Goal: Answer question/provide support: Share knowledge or assist other users

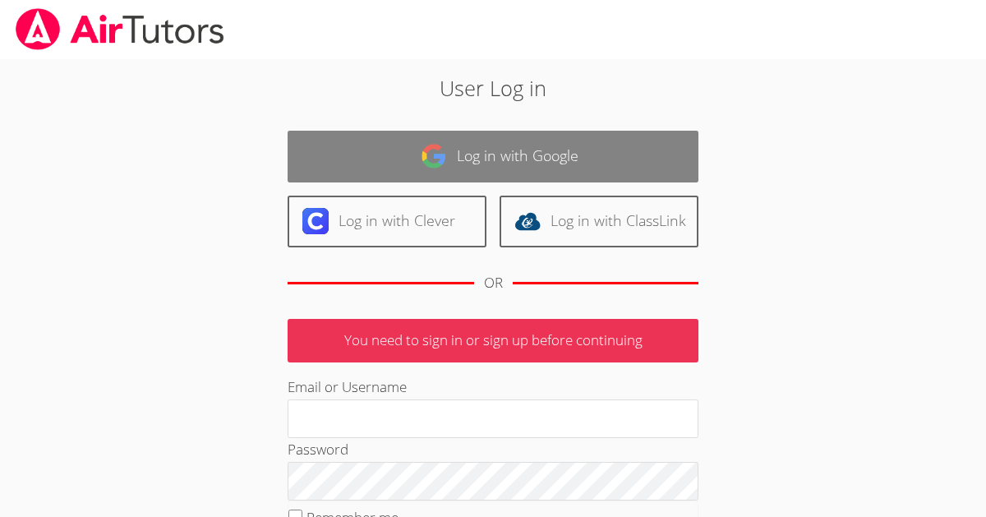
click at [505, 156] on link "Log in with Google" at bounding box center [493, 157] width 411 height 52
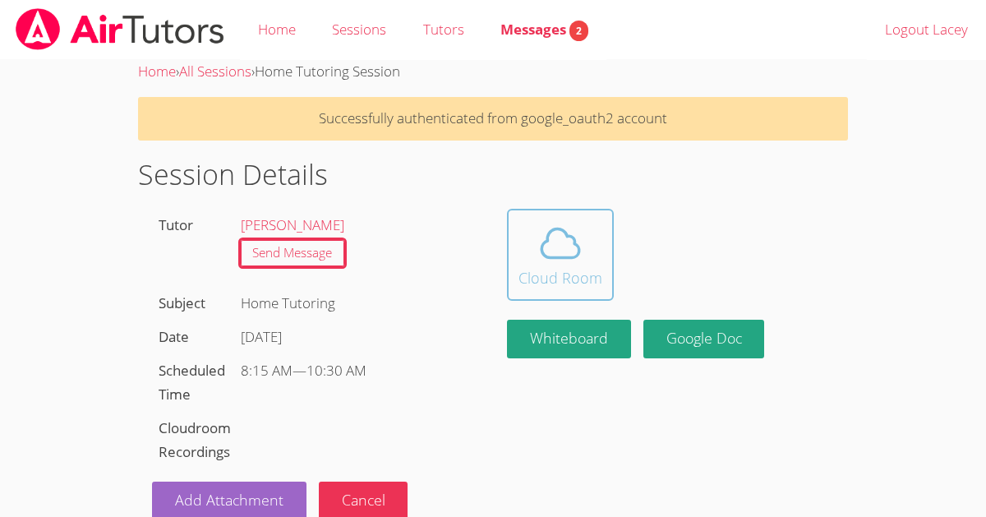
click at [584, 247] on span at bounding box center [561, 243] width 84 height 46
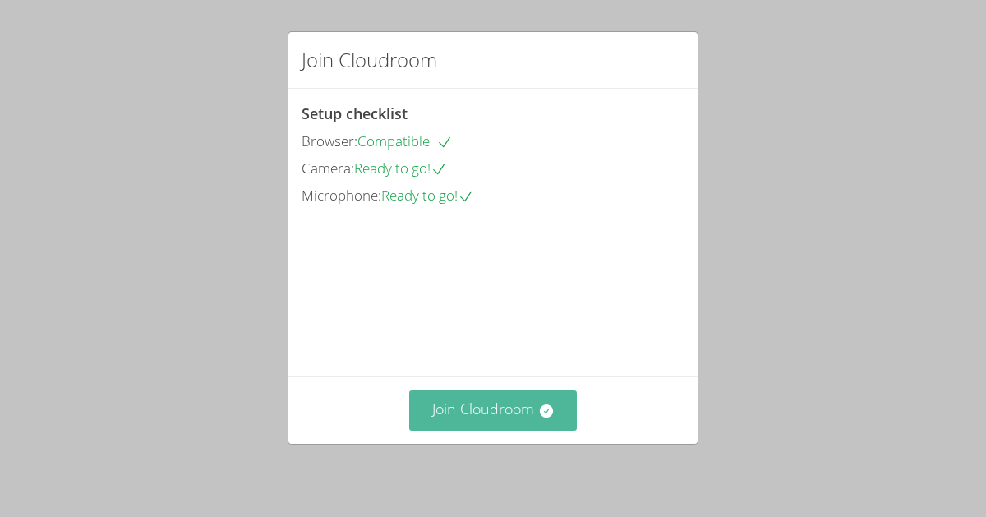
click at [481, 416] on button "Join Cloudroom" at bounding box center [493, 410] width 169 height 40
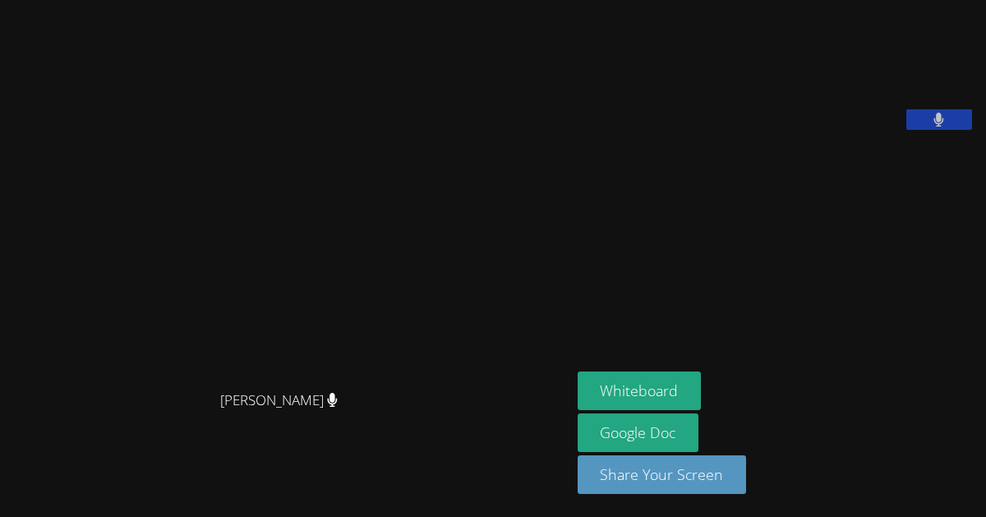
click at [572, 295] on aside "Lacey Brunelle Whiteboard Google Doc Share Your Screen" at bounding box center [776, 258] width 411 height 517
click at [581, 321] on aside "Lacey Brunelle Whiteboard Google Doc Share Your Screen" at bounding box center [776, 258] width 411 height 517
click at [944, 127] on icon at bounding box center [940, 120] width 10 height 14
click at [941, 130] on button at bounding box center [940, 119] width 66 height 21
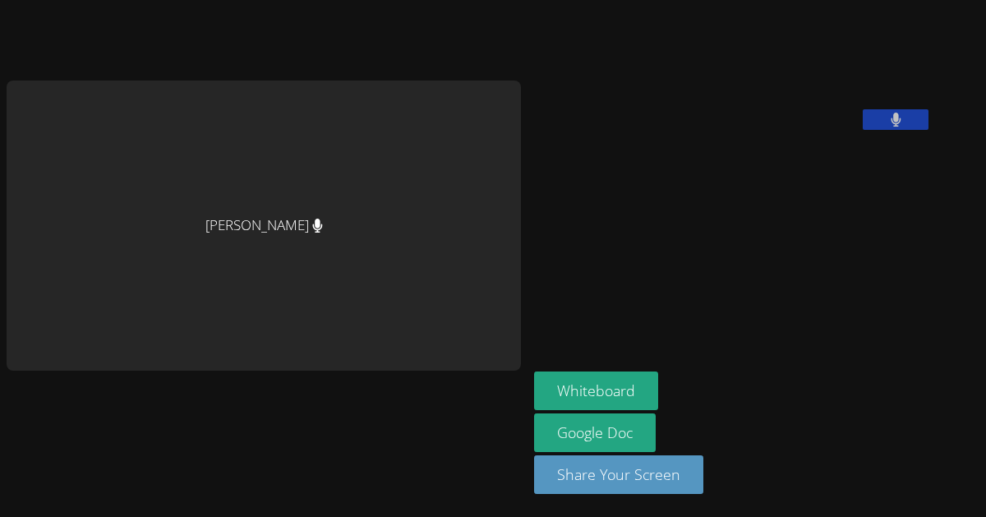
click at [297, 228] on div "[PERSON_NAME]" at bounding box center [264, 225] width 515 height 289
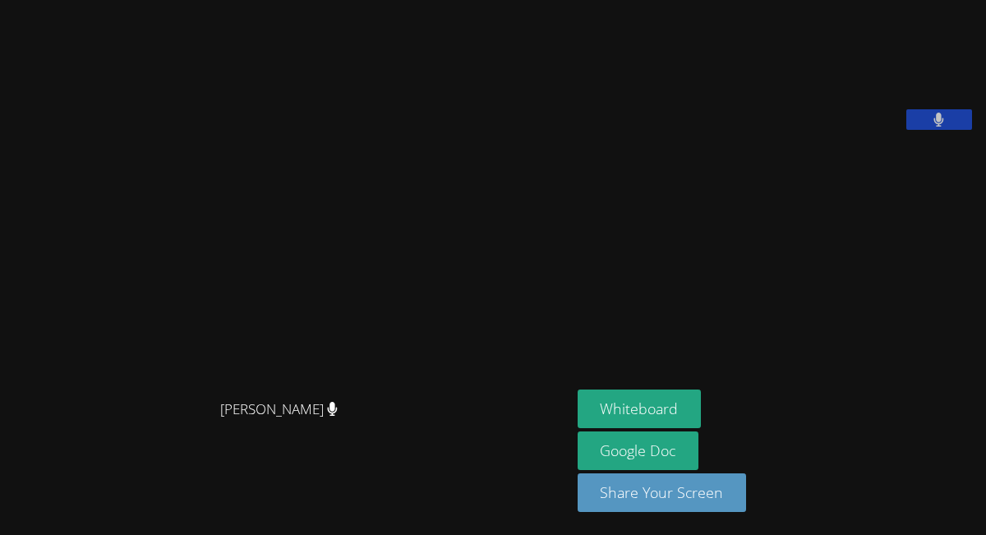
click at [944, 127] on icon at bounding box center [939, 120] width 11 height 14
click at [944, 127] on icon at bounding box center [938, 120] width 17 height 14
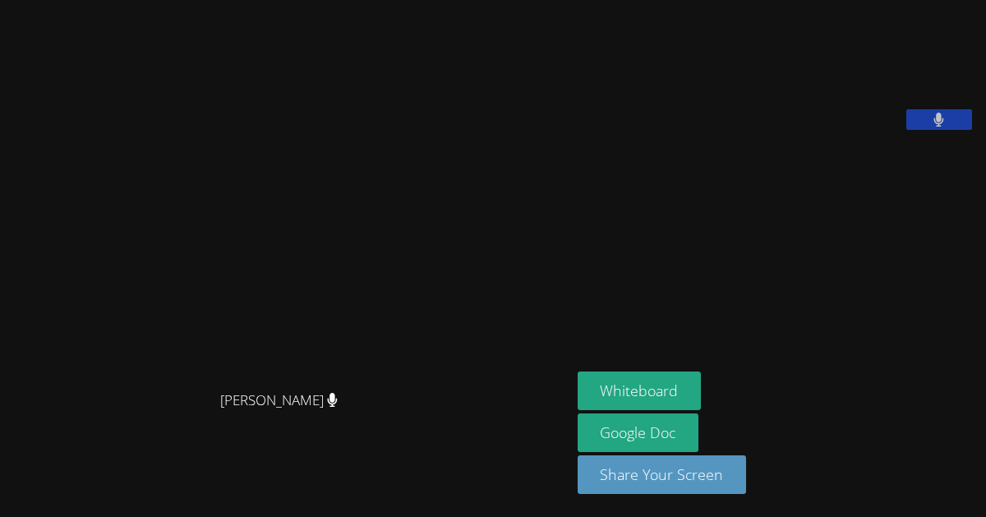
click at [824, 130] on video at bounding box center [701, 68] width 247 height 123
click at [954, 130] on button at bounding box center [940, 119] width 66 height 21
click at [964, 130] on button at bounding box center [940, 119] width 66 height 21
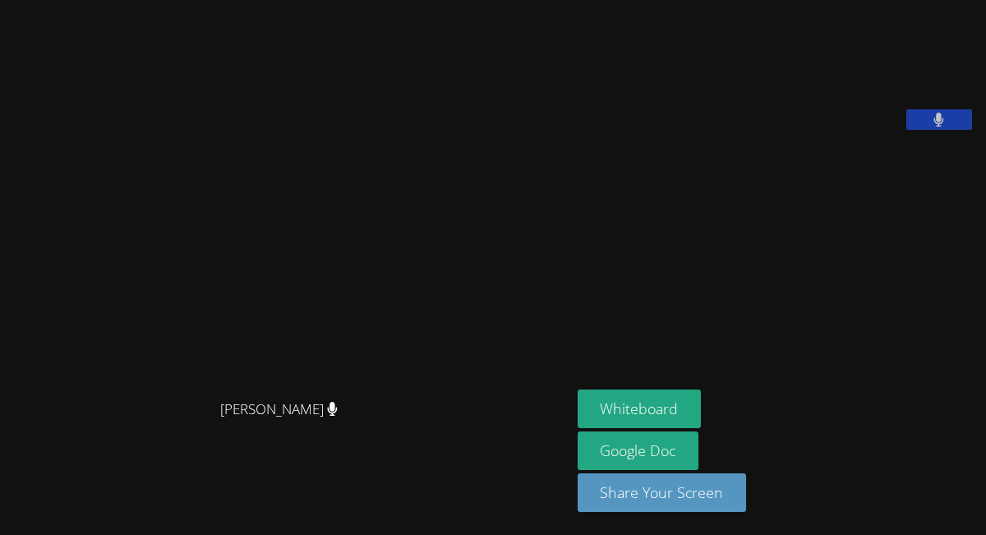
click at [952, 130] on button at bounding box center [940, 119] width 66 height 21
click at [934, 130] on button at bounding box center [940, 119] width 66 height 21
click at [938, 127] on icon at bounding box center [939, 120] width 11 height 14
click at [930, 127] on icon at bounding box center [938, 120] width 17 height 14
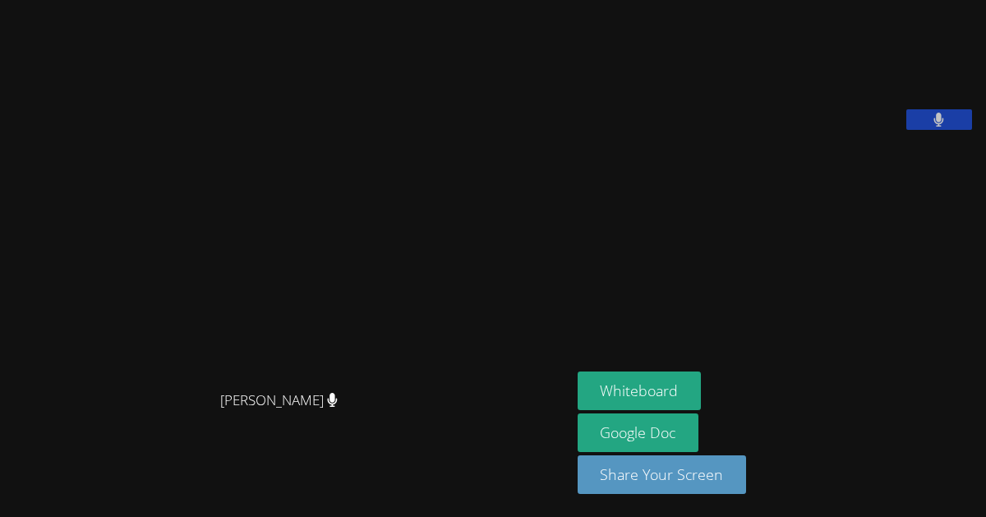
click at [919, 130] on button at bounding box center [940, 119] width 66 height 21
click at [946, 127] on icon at bounding box center [938, 120] width 17 height 14
click at [964, 130] on button at bounding box center [940, 119] width 66 height 21
click at [918, 130] on button at bounding box center [940, 119] width 66 height 21
click at [920, 130] on button at bounding box center [940, 119] width 66 height 21
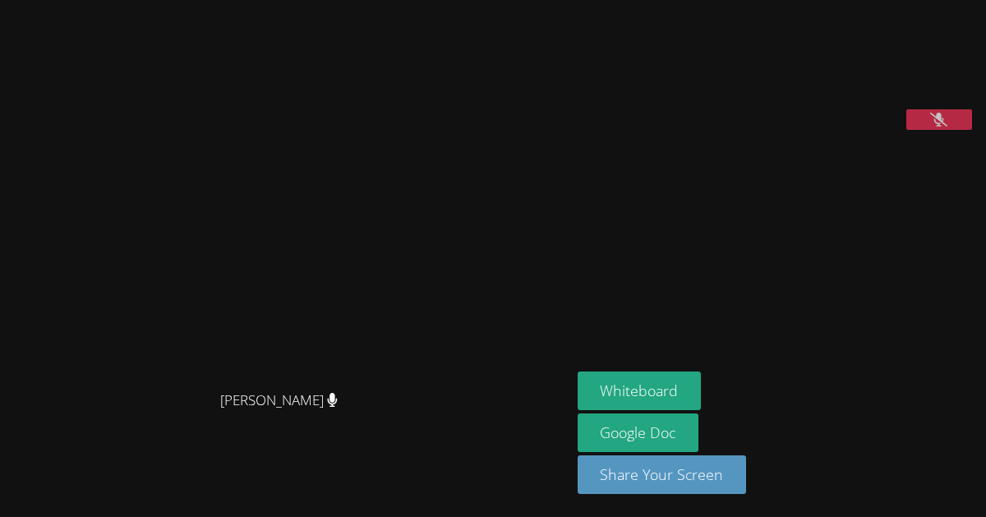
click at [922, 130] on button at bounding box center [940, 119] width 66 height 21
click at [926, 130] on button at bounding box center [940, 119] width 66 height 21
click at [774, 301] on aside "Lacey Brunelle Whiteboard Google Doc Share Your Screen" at bounding box center [776, 258] width 411 height 517
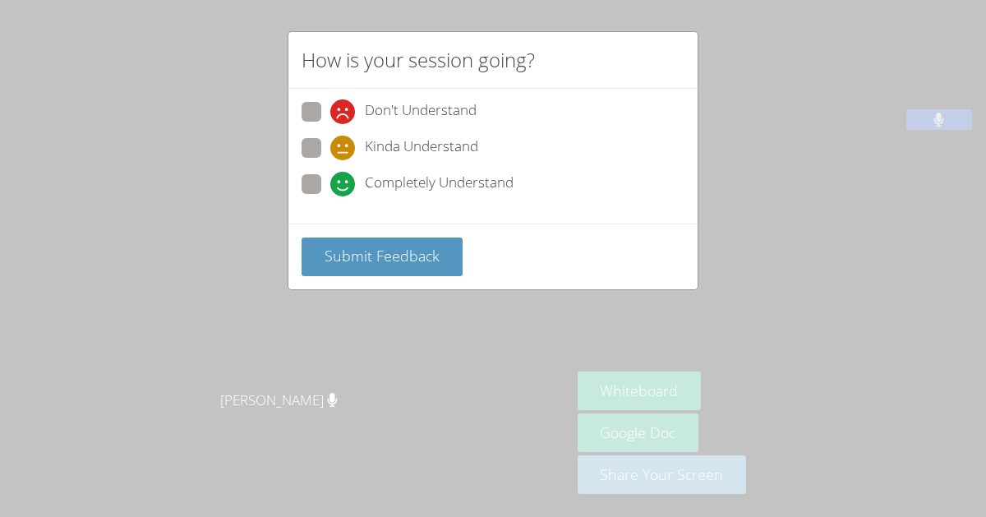
click at [330, 196] on span at bounding box center [330, 196] width 0 height 0
click at [330, 187] on input "Completely Understand" at bounding box center [337, 181] width 14 height 14
radio input "true"
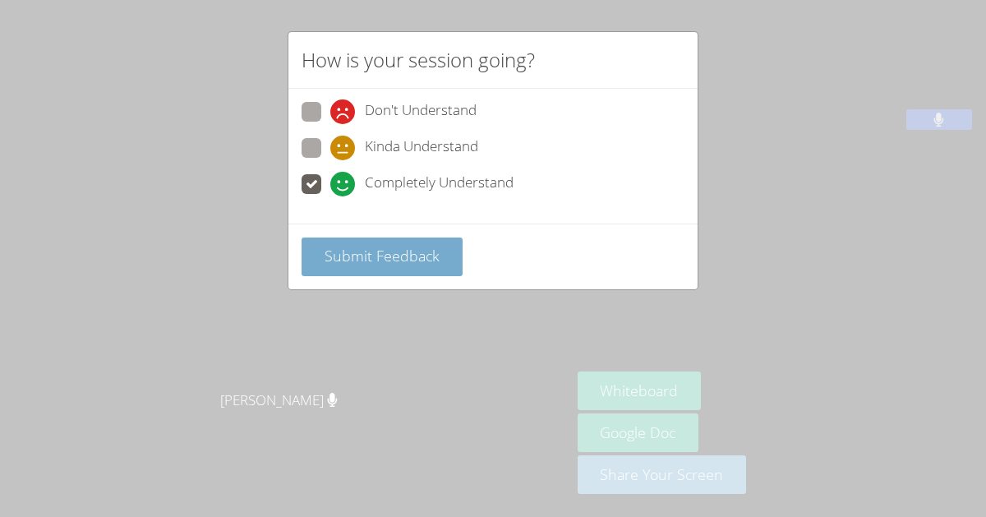
click at [377, 246] on span "Submit Feedback" at bounding box center [382, 256] width 115 height 20
